Goal: Obtain resource: Download file/media

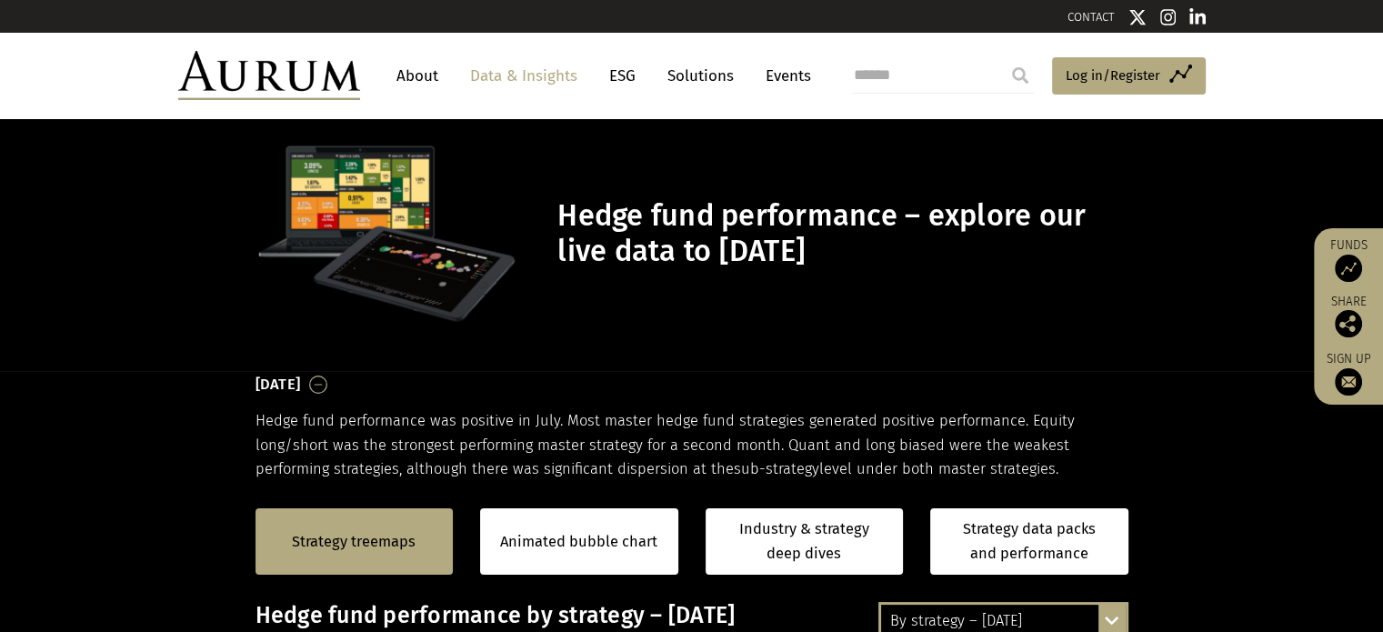
click at [134, 497] on div "Strategy treemaps Animated bubble chart Industry & strategy deep dives Strategy…" at bounding box center [691, 541] width 1383 height 121
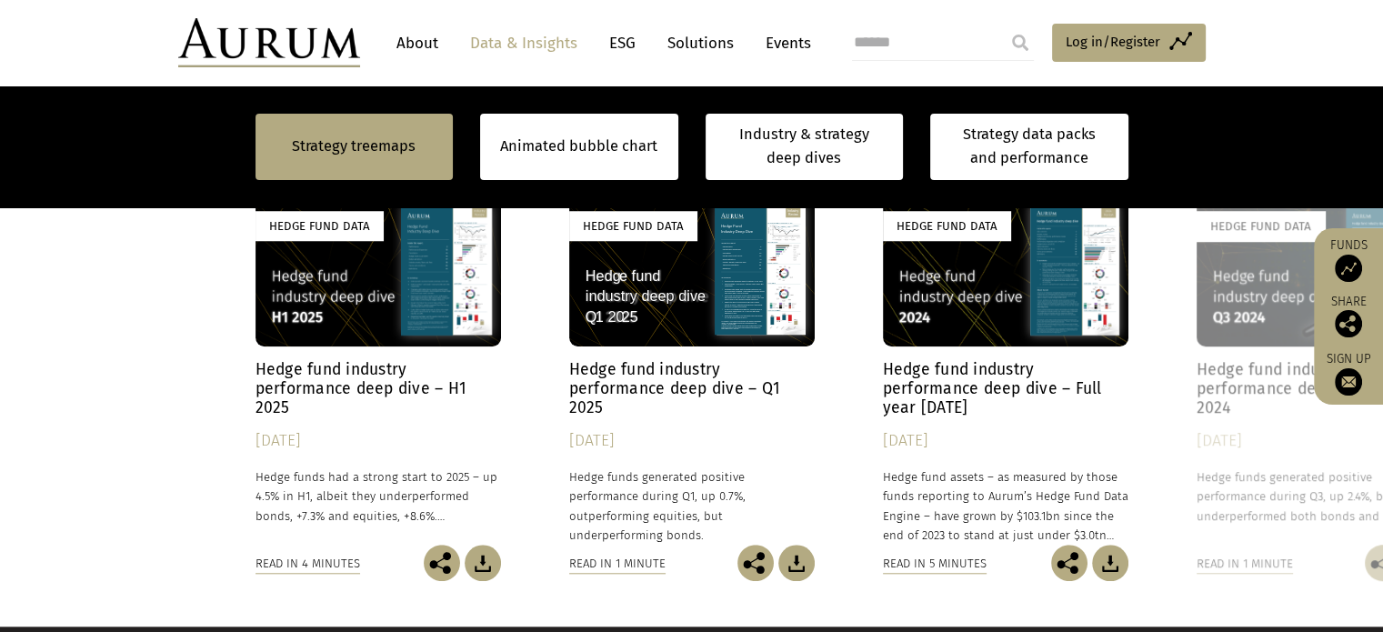
scroll to position [1564, 0]
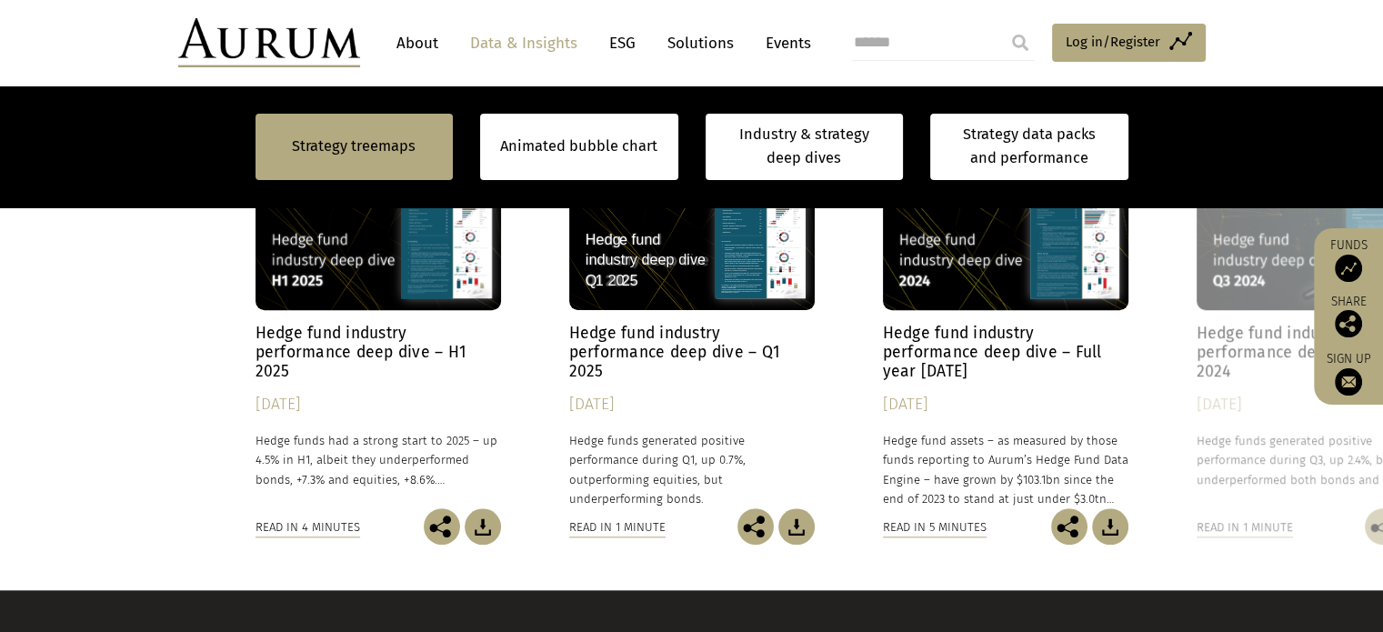
click at [349, 268] on div "Hedge Fund Data" at bounding box center [377, 233] width 245 height 154
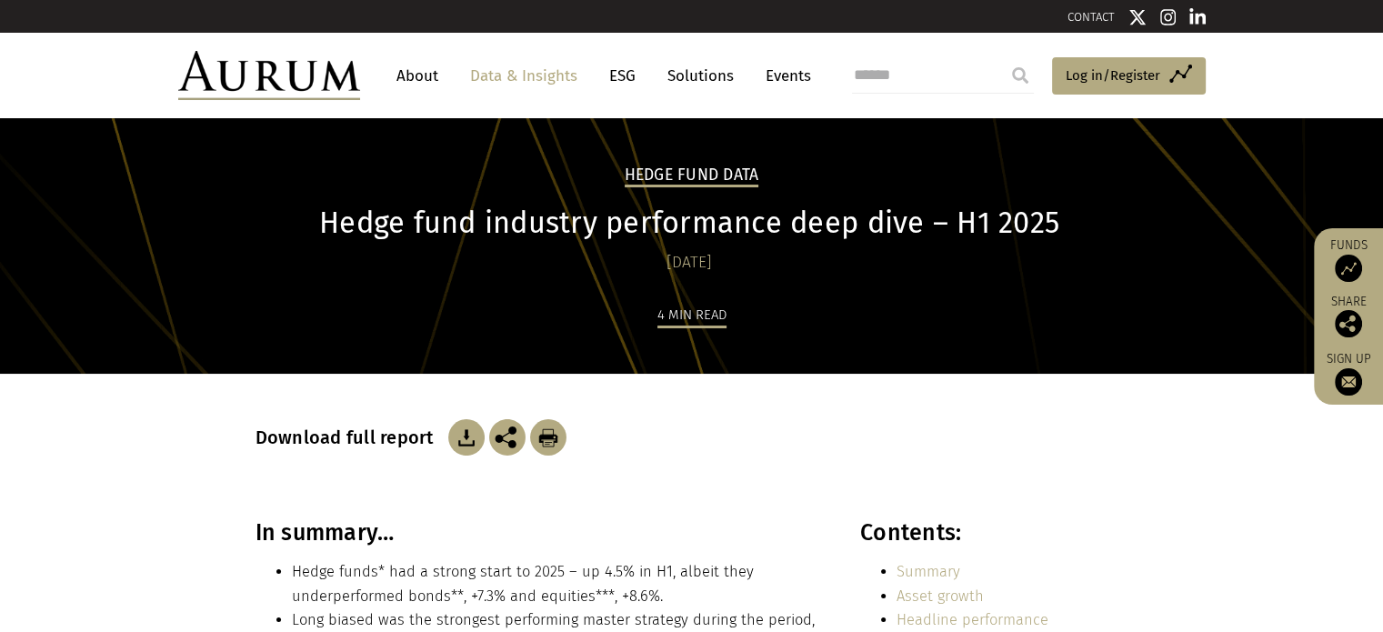
click at [458, 435] on img at bounding box center [466, 437] width 36 height 36
click at [418, 78] on link "About" at bounding box center [417, 76] width 60 height 34
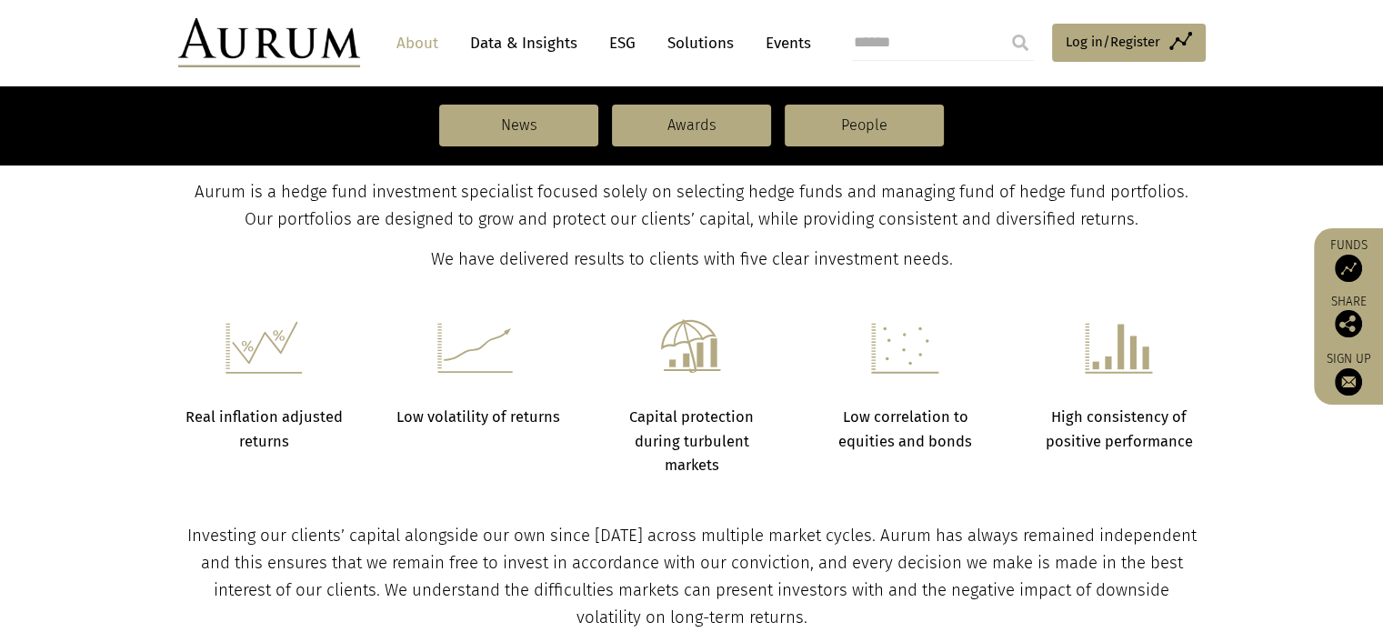
scroll to position [625, 0]
click at [129, 315] on section "Real inflation adjusted returns Low volatility of returns Capital protection du…" at bounding box center [691, 378] width 1383 height 204
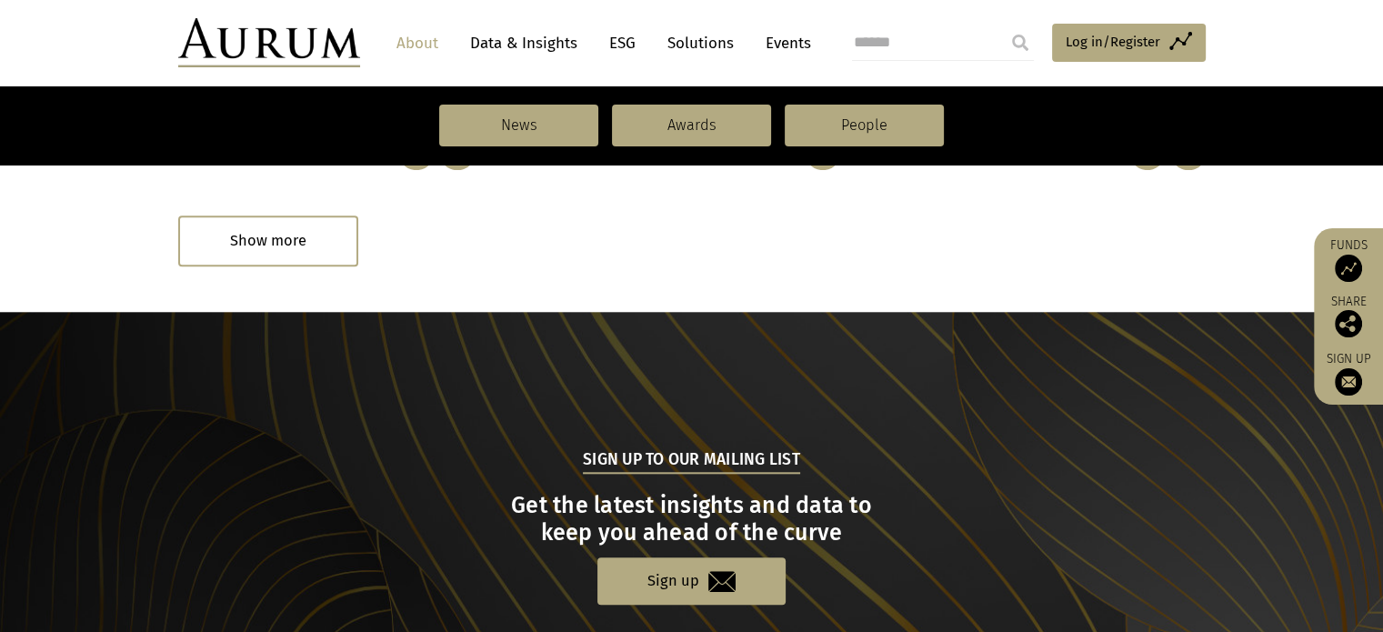
scroll to position [1178, 0]
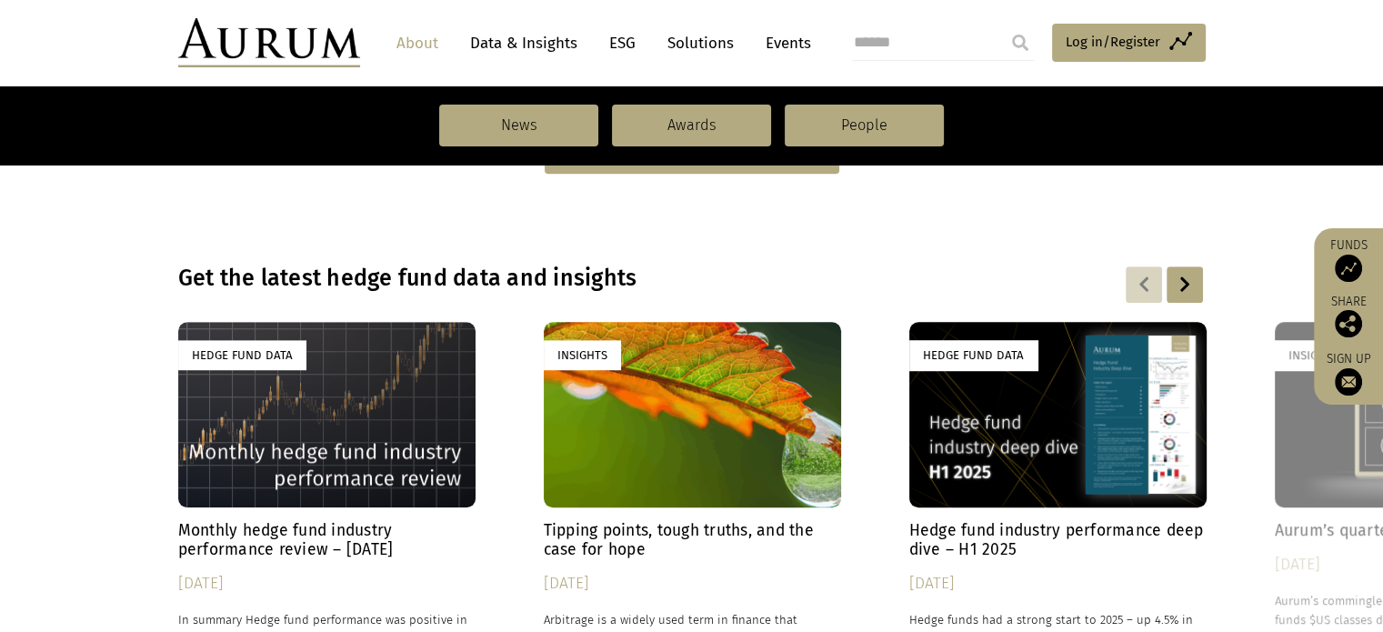
click at [258, 539] on h4 "Monthly hedge fund industry performance review – [DATE]" at bounding box center [326, 540] width 297 height 38
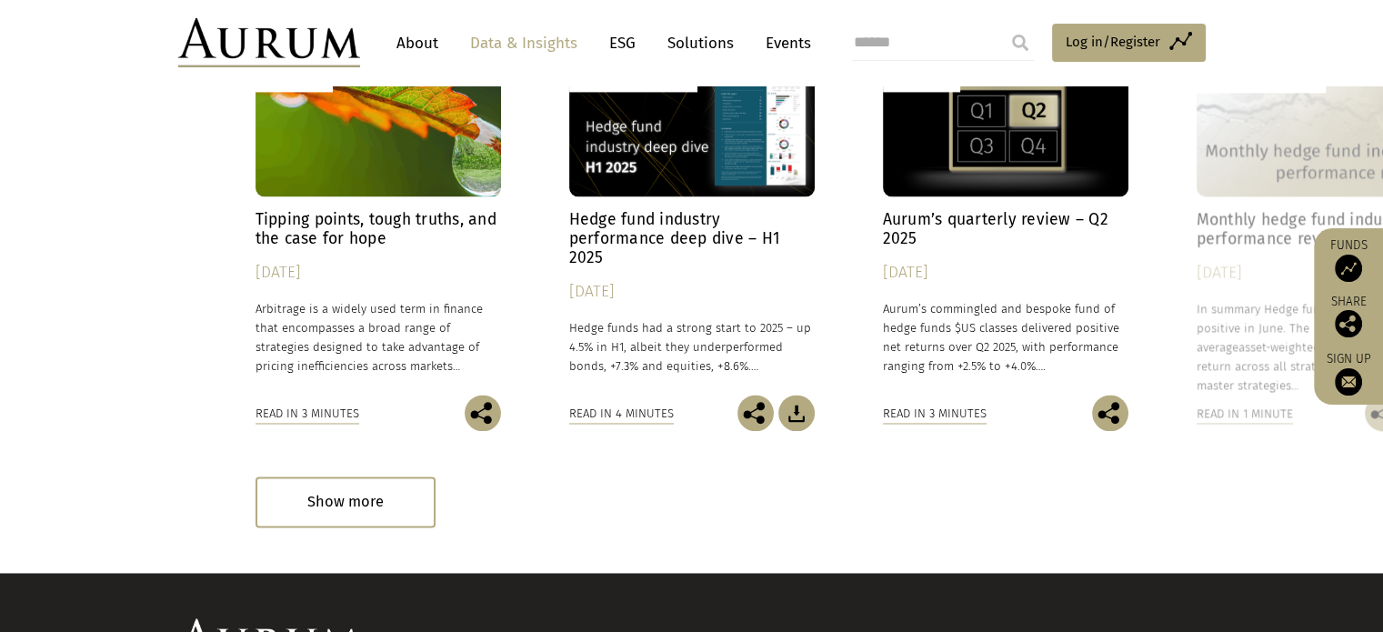
scroll to position [2894, 0]
